Goal: Task Accomplishment & Management: Complete application form

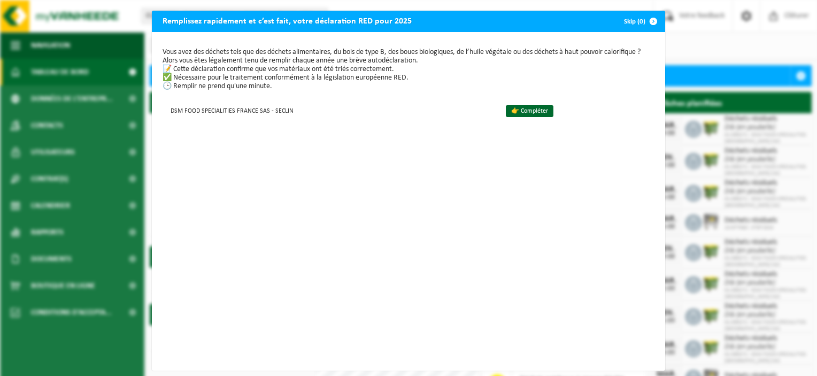
drag, startPoint x: 503, startPoint y: 114, endPoint x: 523, endPoint y: 153, distance: 44.0
click at [506, 114] on link "👉 Compléter" at bounding box center [530, 111] width 48 height 12
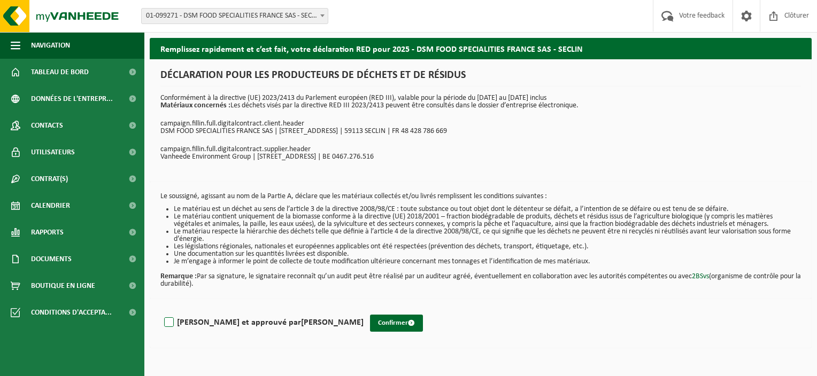
click at [202, 322] on label "Lu et approuvé par Natacha MESTROVIC" at bounding box center [263, 323] width 202 height 16
click at [364, 310] on input "Lu et approuvé par Natacha MESTROVIC" at bounding box center [364, 309] width 1 height 1
checkbox input "true"
click at [370, 321] on button "Confirmer" at bounding box center [396, 323] width 53 height 17
drag, startPoint x: 43, startPoint y: 258, endPoint x: 48, endPoint y: 259, distance: 5.4
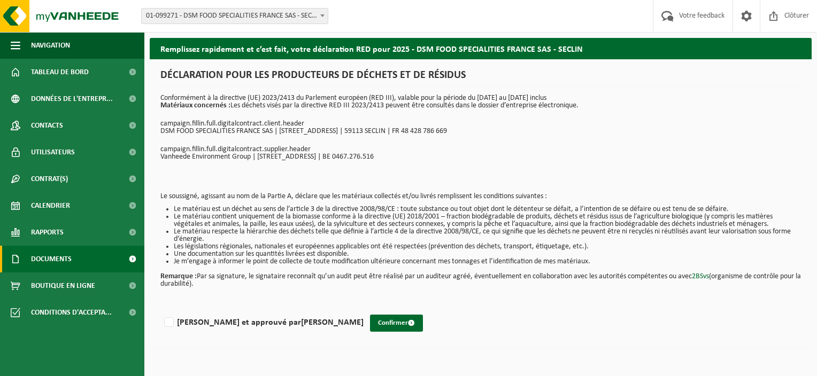
click at [43, 258] on span "Documents" at bounding box center [51, 259] width 41 height 27
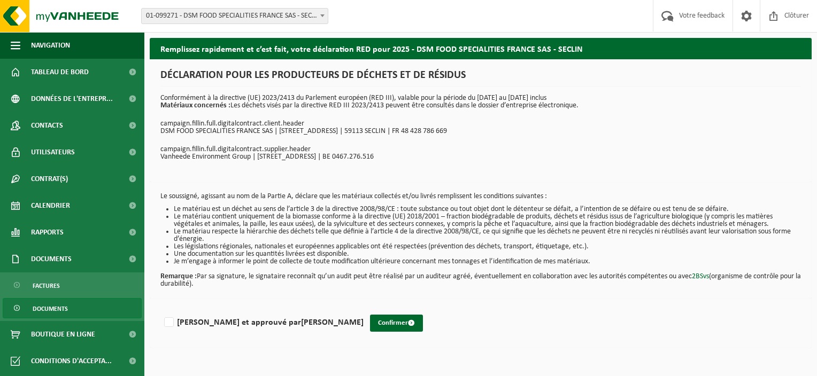
click at [55, 309] on span "Documents" at bounding box center [50, 309] width 35 height 20
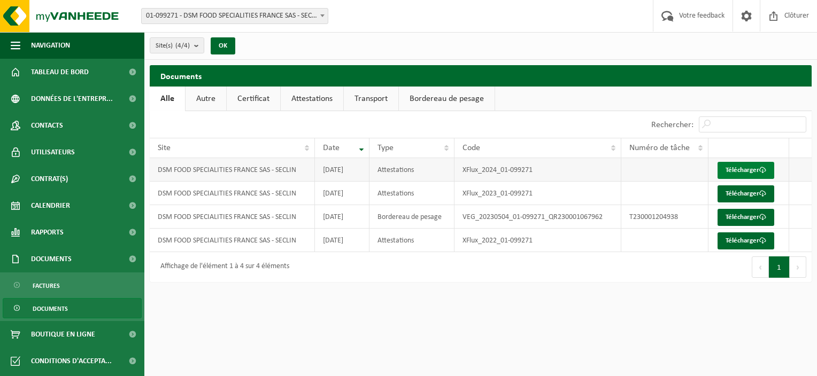
click at [769, 171] on link "Télécharger" at bounding box center [745, 170] width 57 height 17
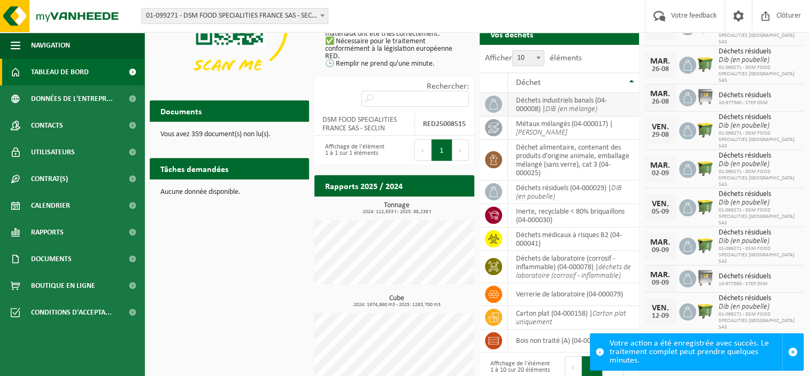
scroll to position [148, 0]
